Goal: Transaction & Acquisition: Purchase product/service

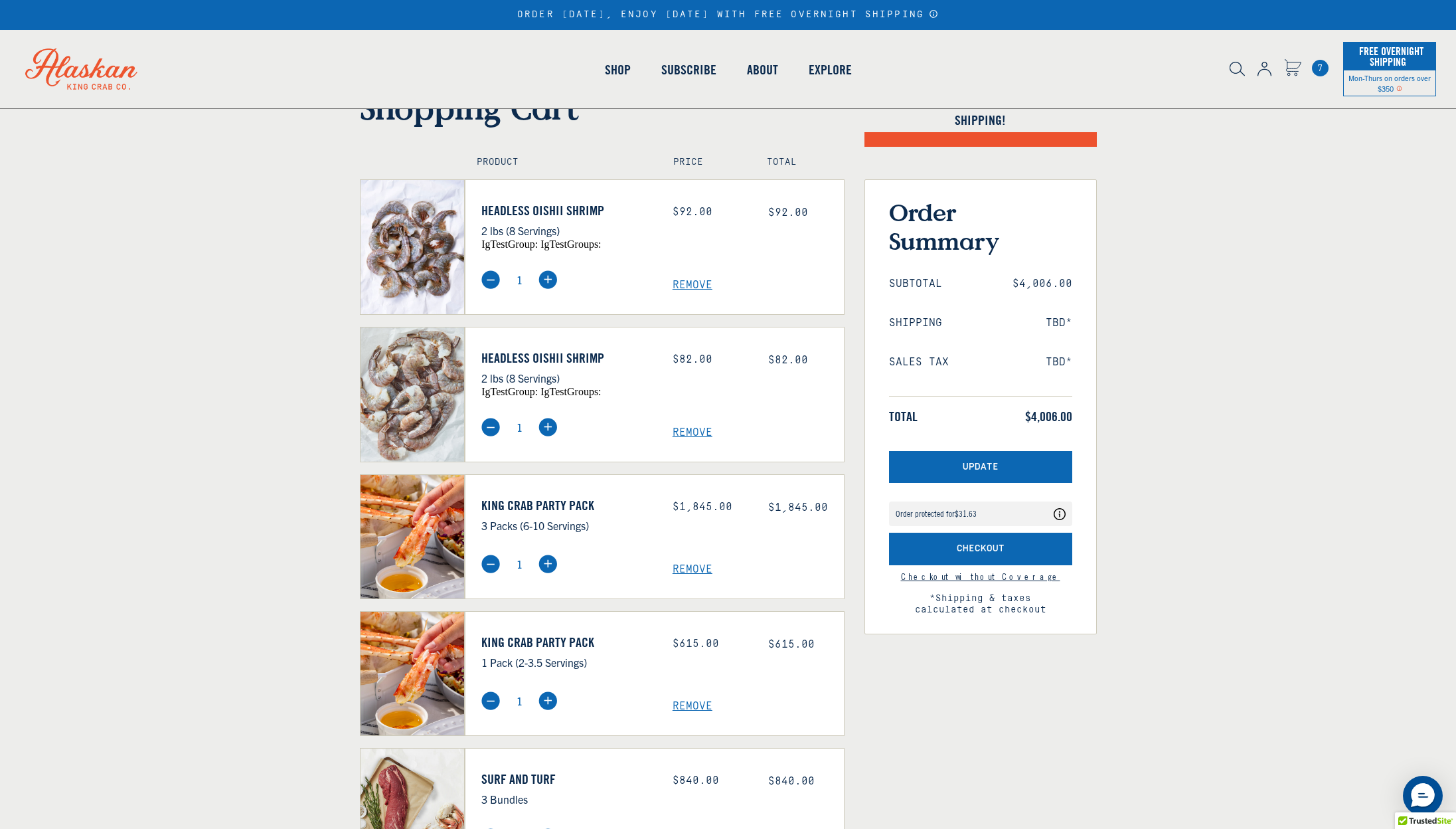
scroll to position [48, 0]
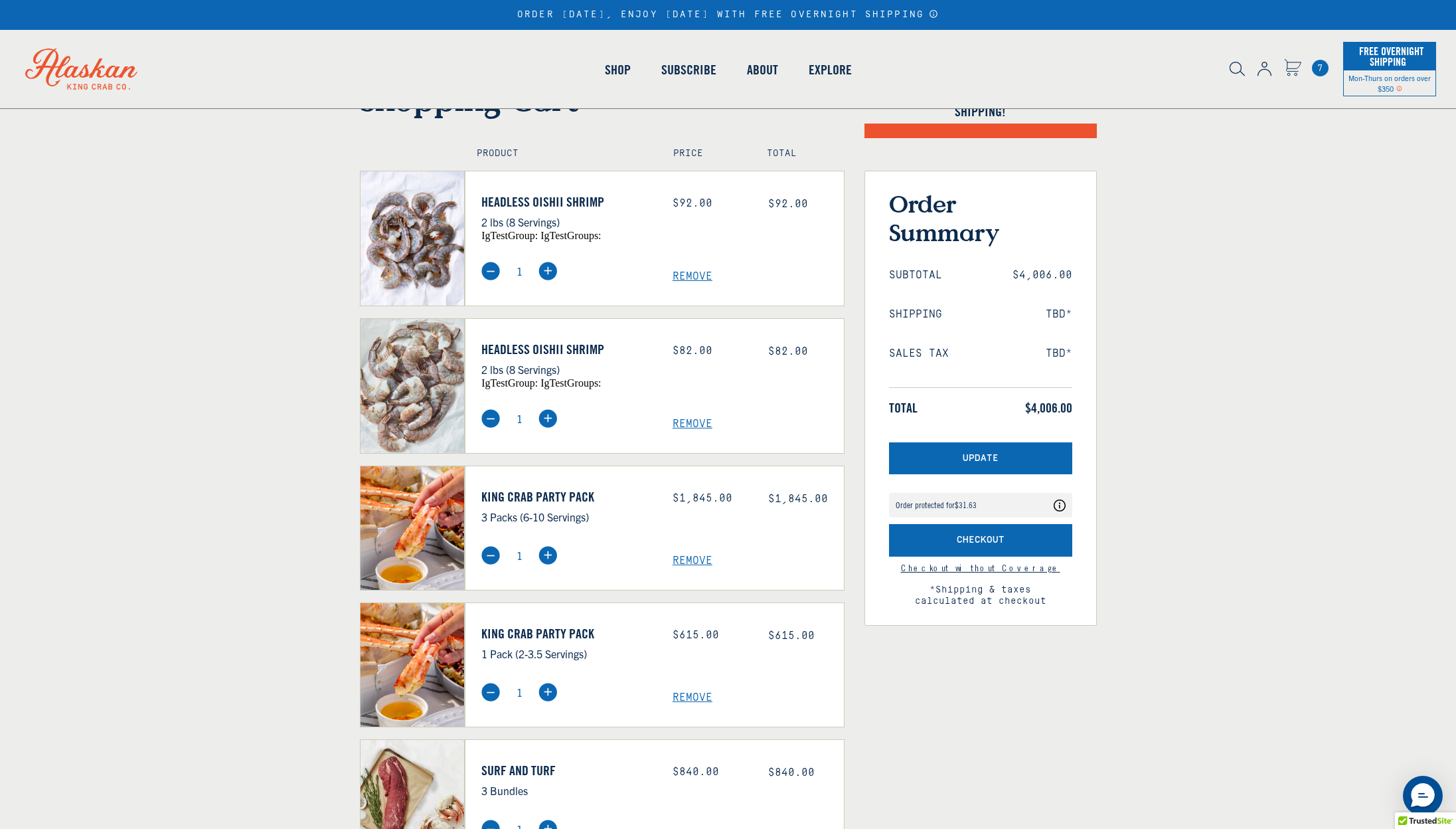
drag, startPoint x: 625, startPoint y: 388, endPoint x: 602, endPoint y: 348, distance: 46.1
click at [506, 385] on div "Headless Oishii Shrimp 2 lbs (8 Servings) igTestGroup: igTestGroups:" at bounding box center [567, 365] width 191 height 47
click at [544, 390] on div "1 Remove" at bounding box center [662, 410] width 362 height 42
click at [604, 354] on link "Headless Oishii Shrimp" at bounding box center [567, 349] width 171 height 16
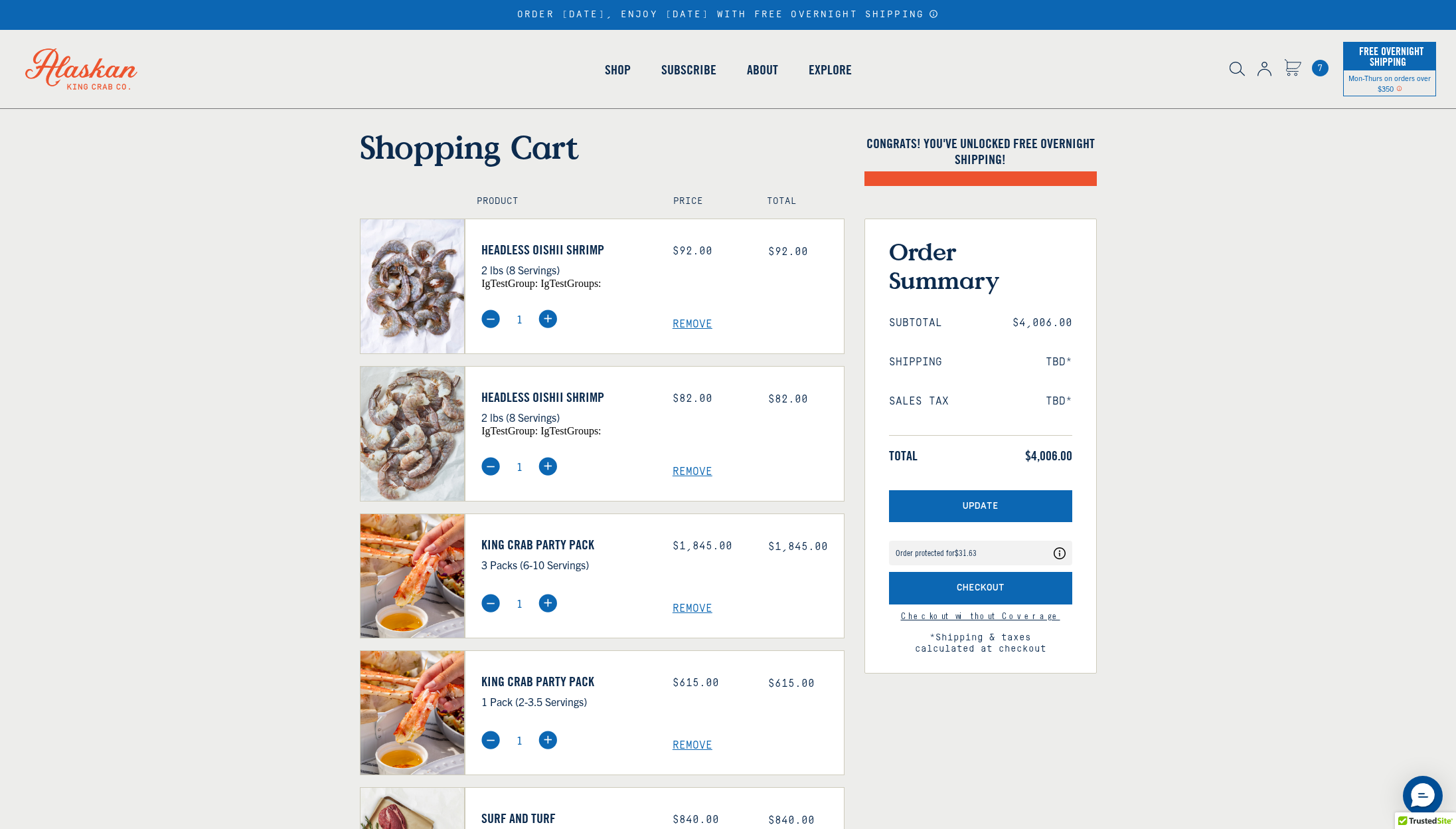
click at [640, 169] on div "Shopping Cart" at bounding box center [602, 161] width 505 height 68
